Goal: Find specific page/section: Find specific page/section

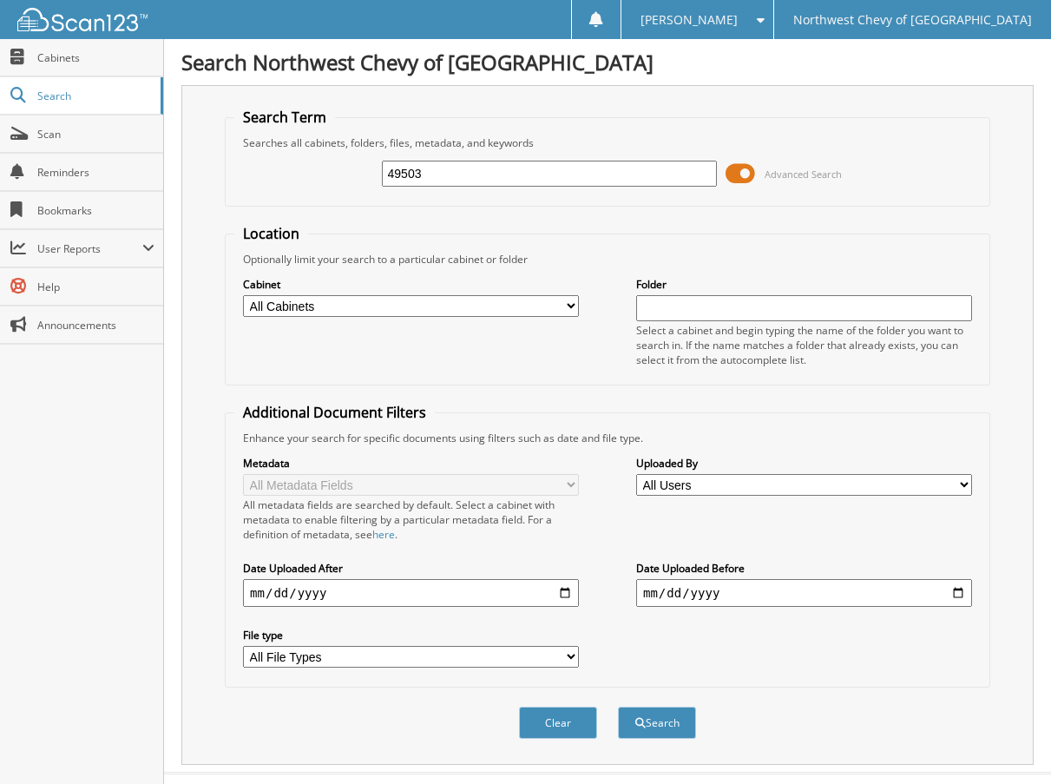
type input "49503"
click at [618, 706] on button "Search" at bounding box center [657, 722] width 78 height 32
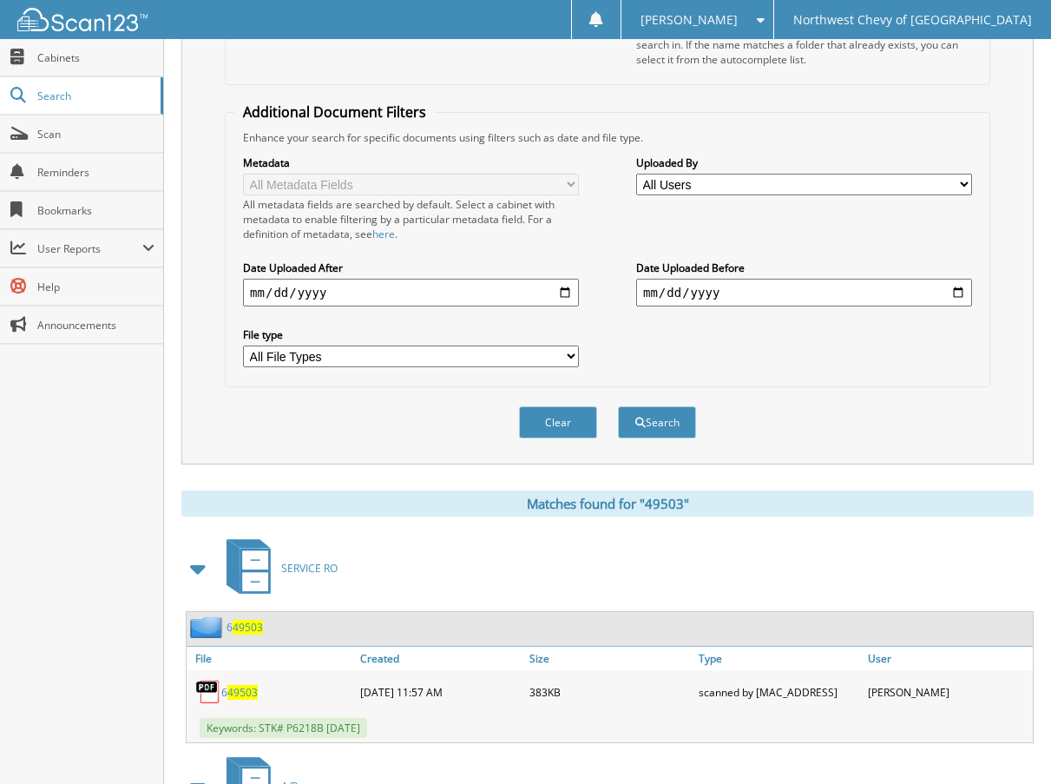
scroll to position [521, 0]
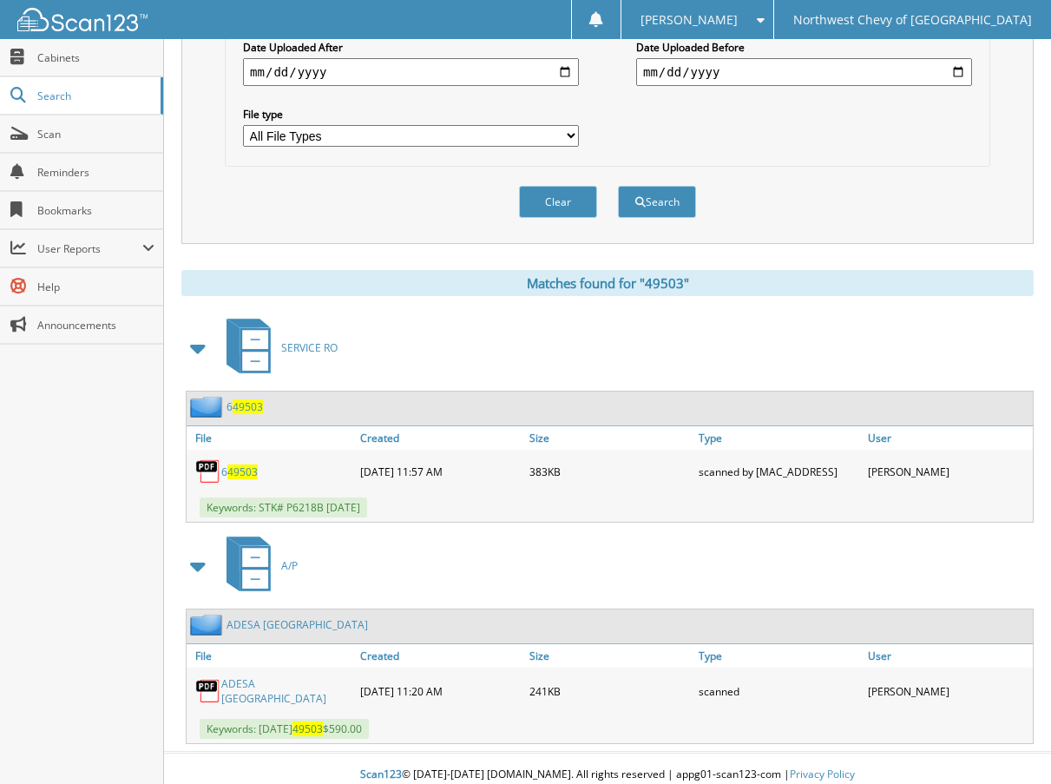
click at [272, 685] on link "ADESA [GEOGRAPHIC_DATA]" at bounding box center [286, 691] width 130 height 30
click at [764, 18] on span at bounding box center [756, 20] width 16 height 12
click at [773, 93] on link "Logout" at bounding box center [697, 84] width 152 height 30
